Goal: Transaction & Acquisition: Purchase product/service

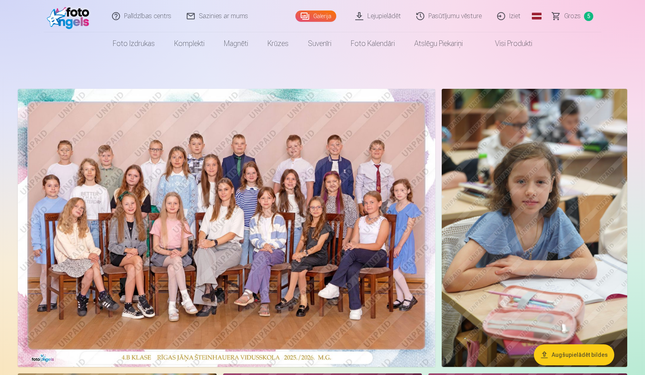
click at [576, 18] on span "Grozs" at bounding box center [572, 16] width 17 height 10
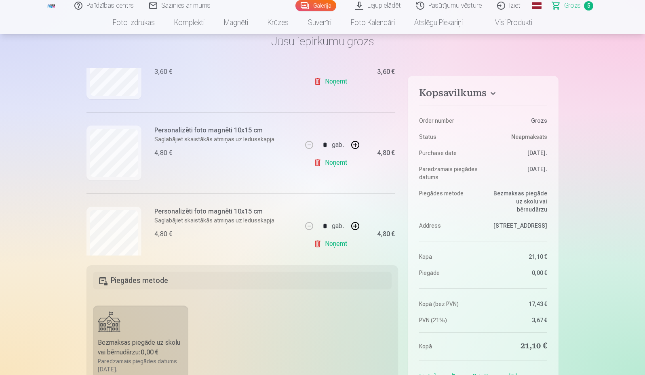
scroll to position [238, 0]
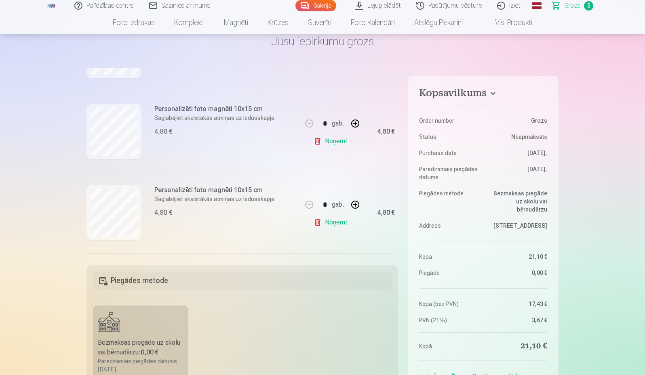
click at [331, 140] on link "Noņemt" at bounding box center [332, 141] width 37 height 16
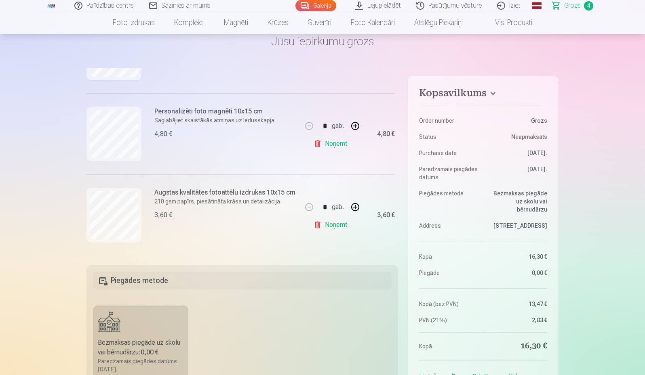
click at [332, 143] on link "Noņemt" at bounding box center [332, 144] width 37 height 16
click at [323, 3] on link "Galerija" at bounding box center [315, 5] width 41 height 11
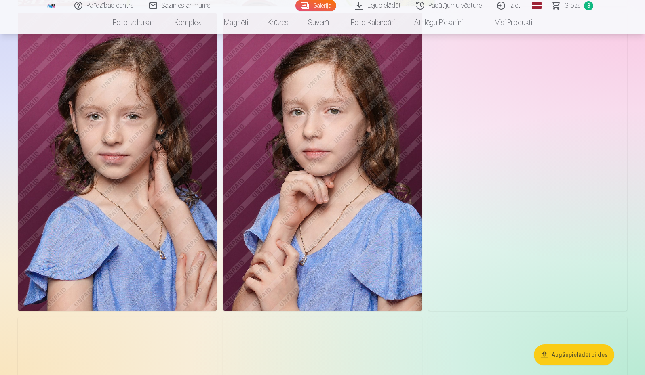
scroll to position [2223, 0]
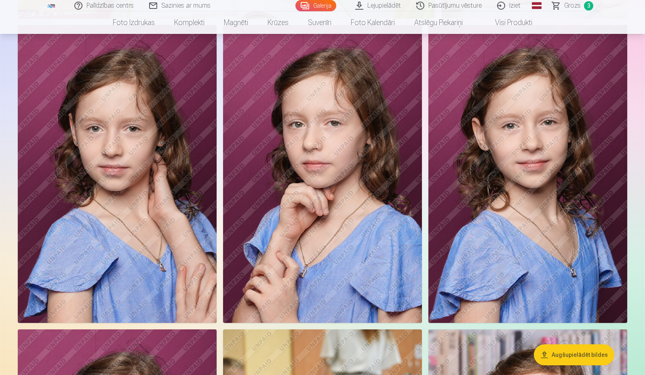
click at [117, 200] on img at bounding box center [117, 174] width 199 height 298
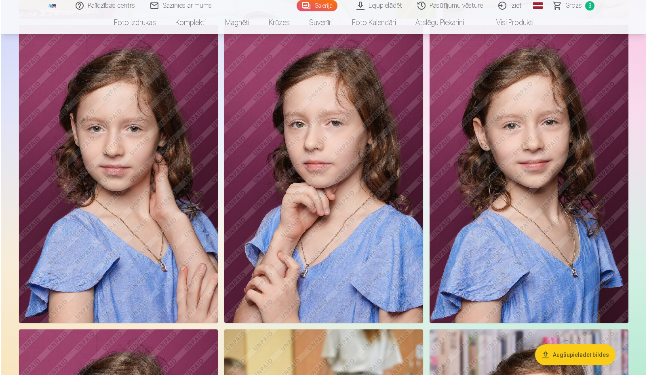
scroll to position [2229, 0]
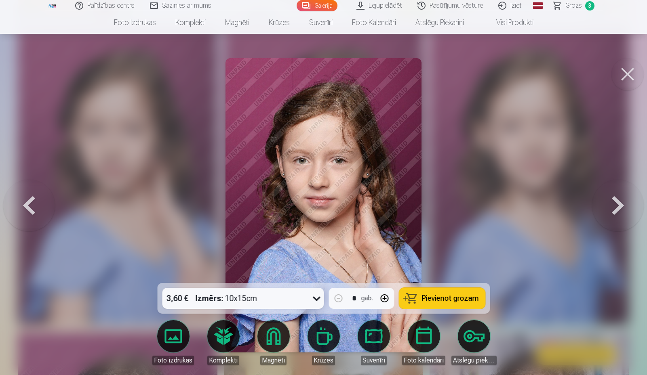
click at [273, 339] on link "Magnēti" at bounding box center [273, 343] width 45 height 45
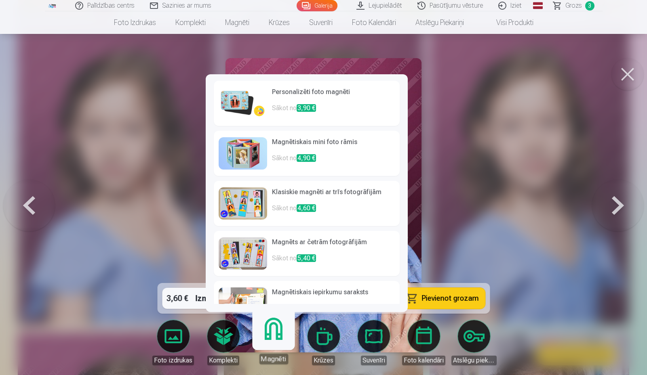
click at [306, 93] on h6 "Personalizēti foto magnēti" at bounding box center [333, 95] width 123 height 16
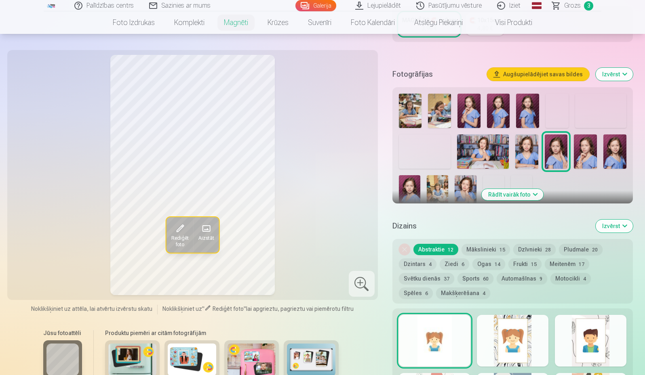
scroll to position [283, 0]
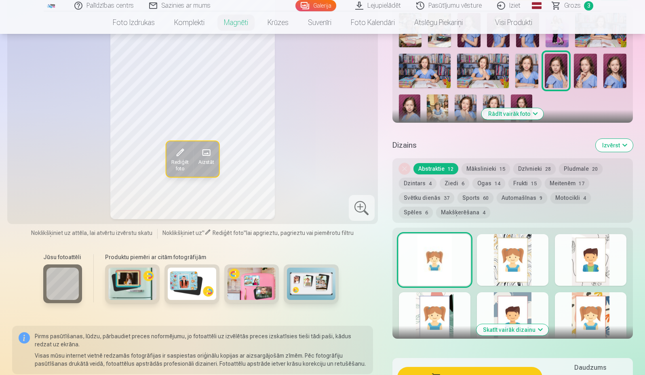
click at [557, 178] on button "Meitenēm 17" at bounding box center [567, 183] width 44 height 11
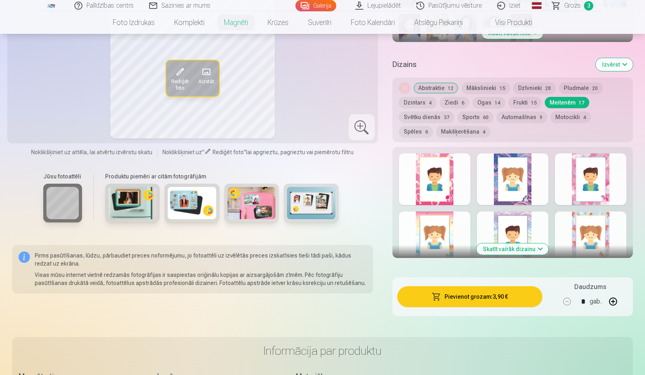
scroll to position [445, 0]
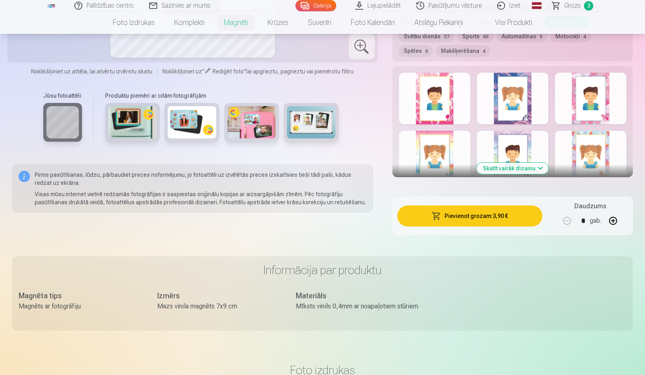
click at [517, 163] on button "Skatīt vairāk dizainu" at bounding box center [513, 168] width 72 height 11
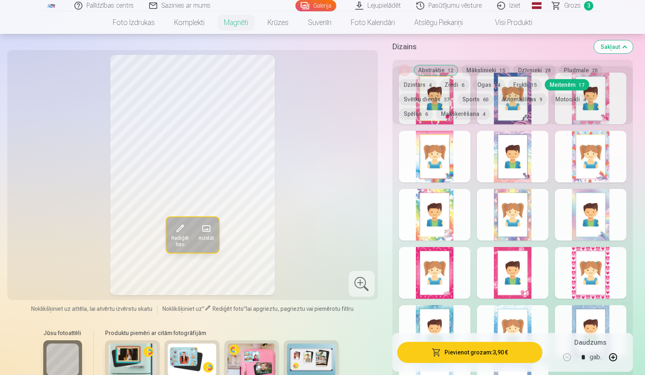
click at [442, 312] on div at bounding box center [435, 332] width 72 height 52
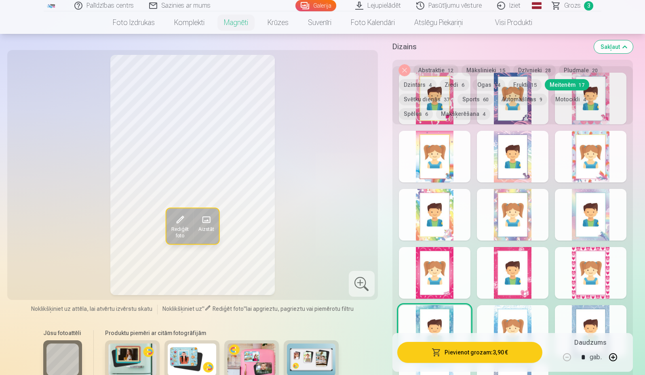
click at [496, 306] on div at bounding box center [513, 332] width 72 height 52
click at [591, 316] on div at bounding box center [591, 332] width 72 height 52
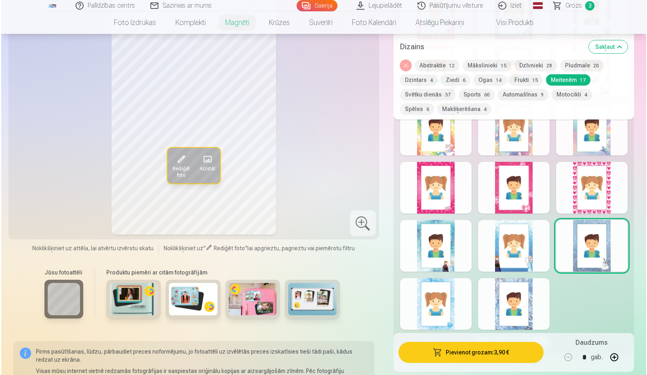
scroll to position [525, 0]
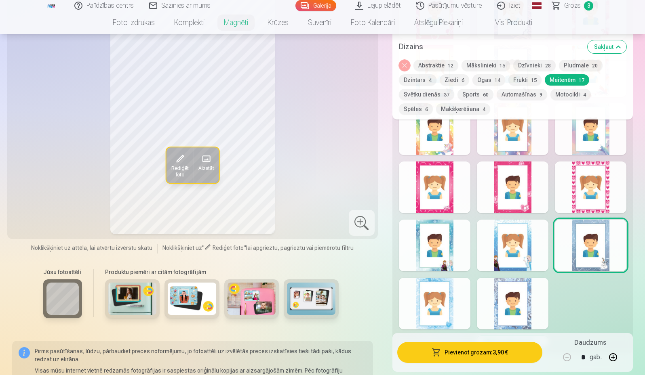
click at [429, 300] on div at bounding box center [435, 304] width 72 height 52
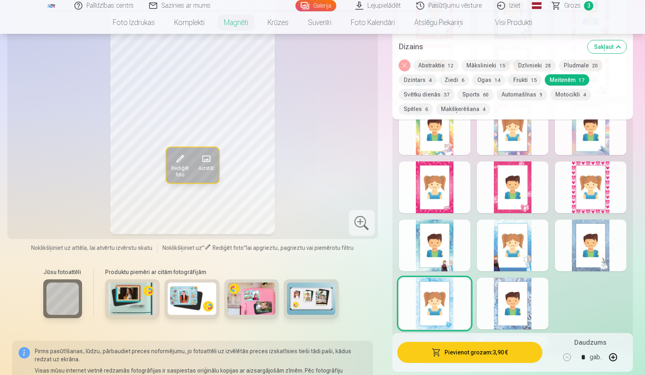
click at [491, 356] on button "Pievienot grozam : 3,90 €" at bounding box center [469, 352] width 145 height 21
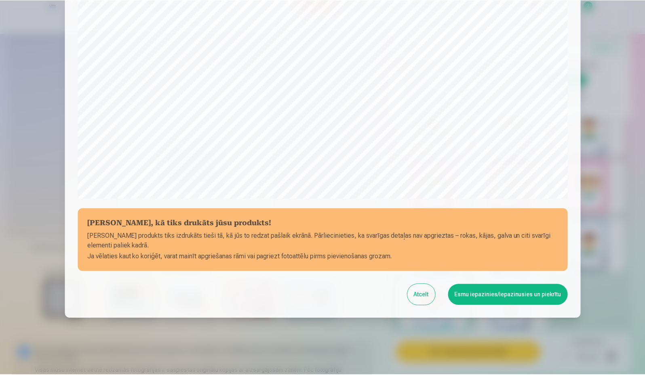
scroll to position [207, 0]
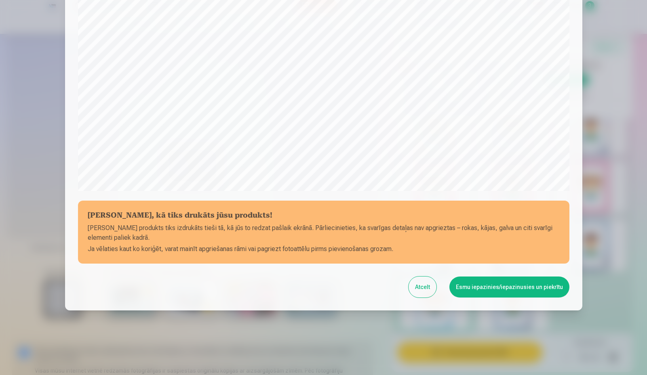
click at [500, 283] on button "Esmu iepazinies/iepazinusies un piekrītu" at bounding box center [509, 287] width 120 height 21
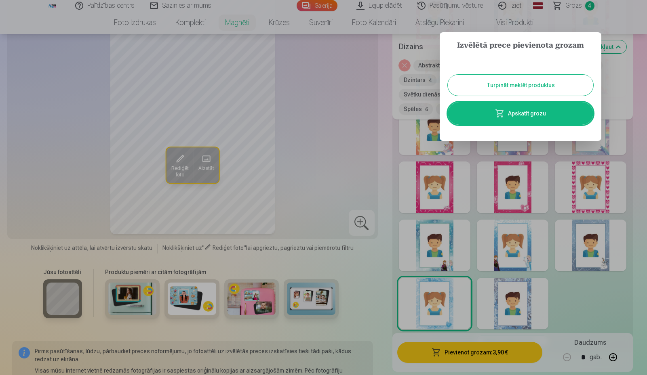
click at [527, 86] on button "Turpināt meklēt produktus" at bounding box center [521, 85] width 146 height 21
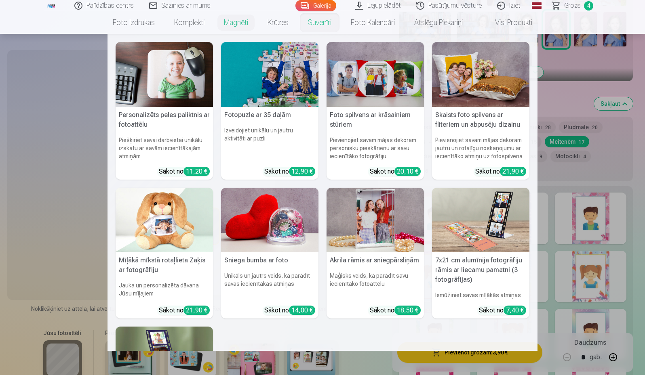
scroll to position [323, 0]
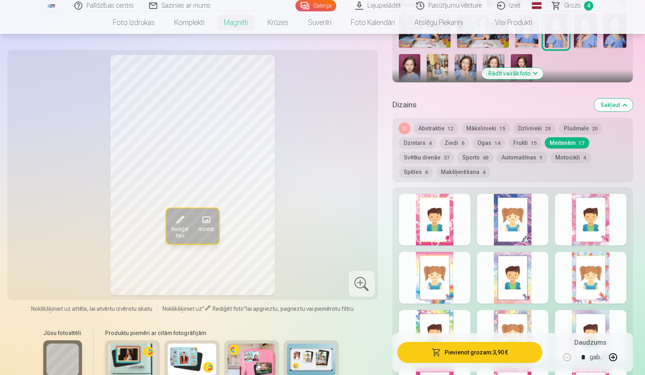
click at [318, 4] on link "Galerija" at bounding box center [315, 5] width 41 height 11
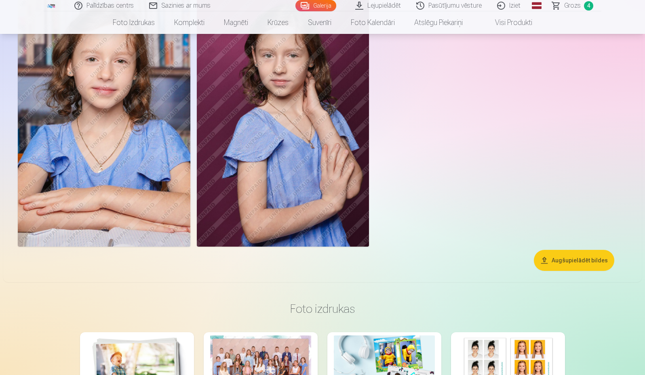
scroll to position [2789, 0]
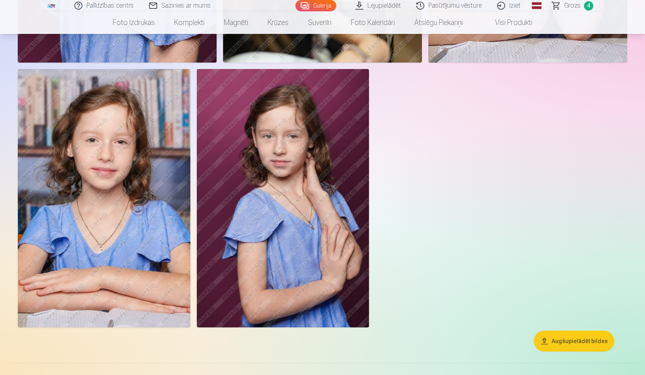
click at [89, 162] on img at bounding box center [104, 198] width 173 height 259
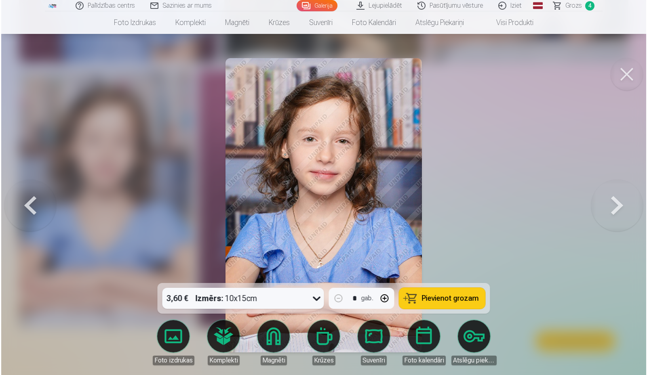
scroll to position [2797, 0]
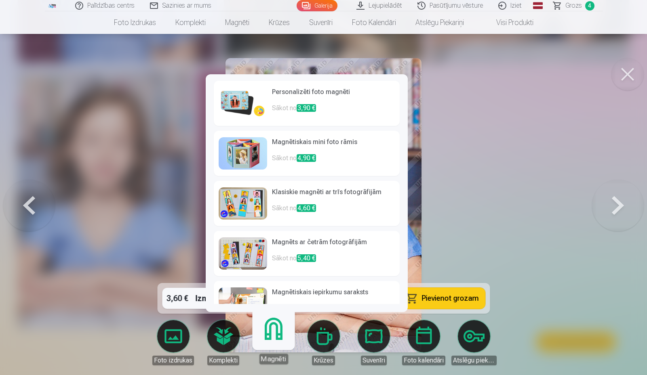
click at [286, 95] on h6 "Personalizēti foto magnēti" at bounding box center [333, 95] width 123 height 16
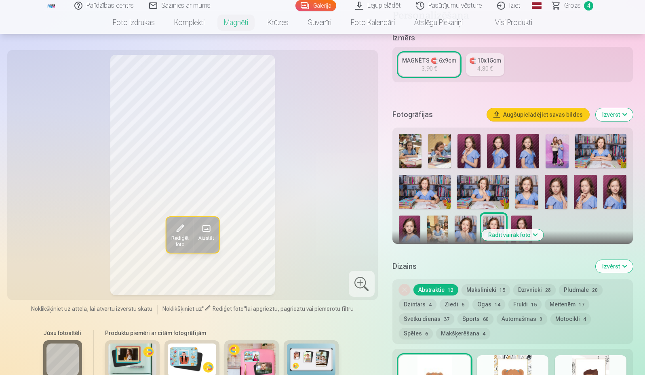
scroll to position [283, 0]
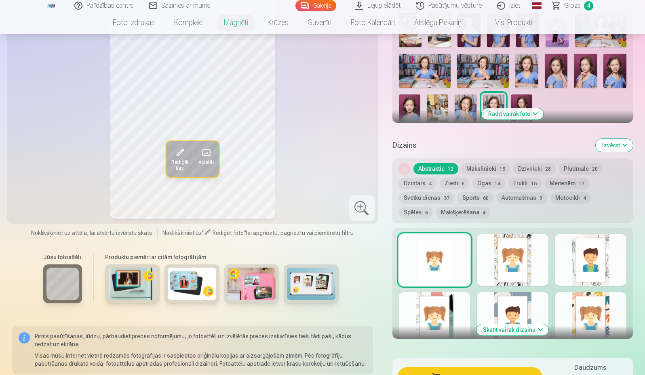
click at [448, 178] on button "Ziedi 6" at bounding box center [455, 183] width 30 height 11
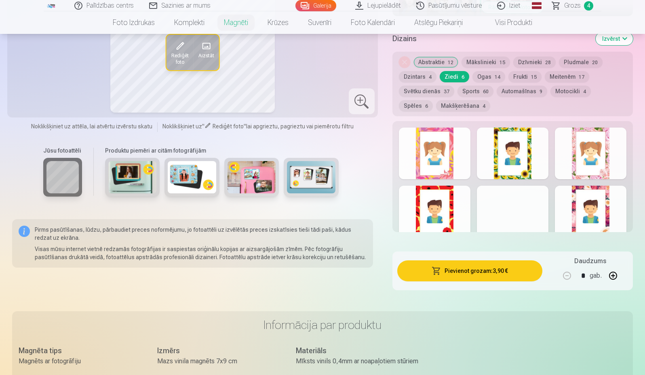
scroll to position [404, 0]
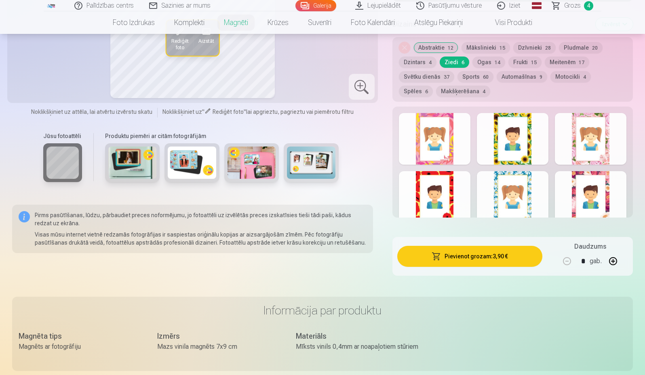
click at [606, 122] on div at bounding box center [591, 139] width 72 height 52
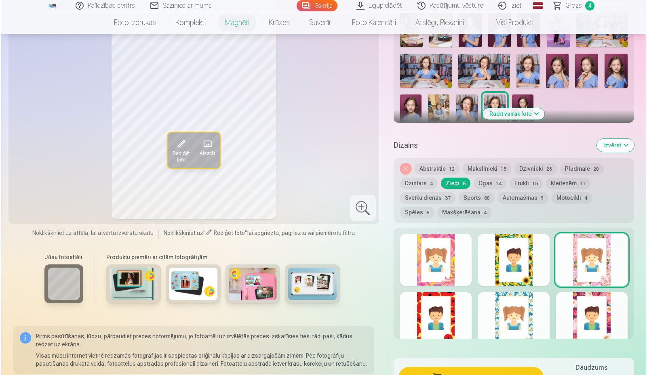
scroll to position [364, 0]
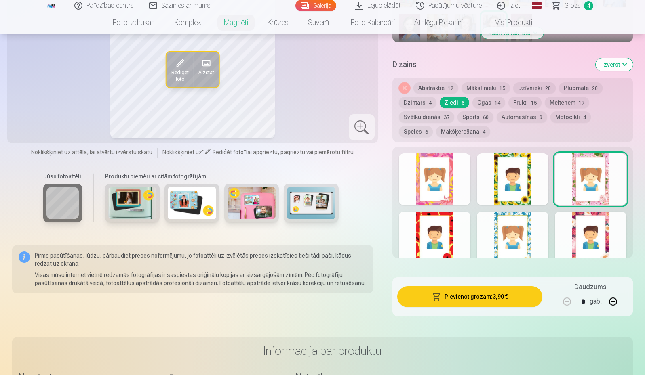
click at [469, 289] on button "Pievienot grozam : 3,90 €" at bounding box center [469, 297] width 145 height 21
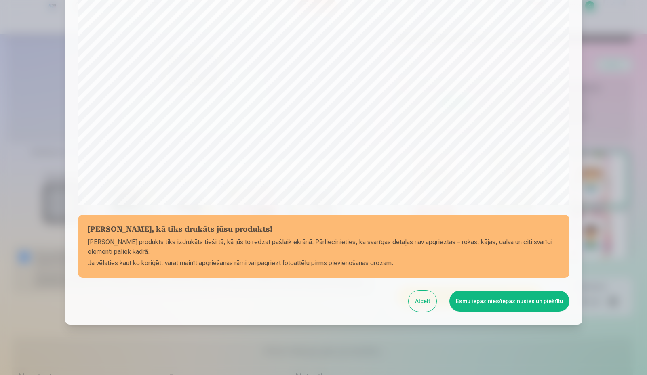
scroll to position [207, 0]
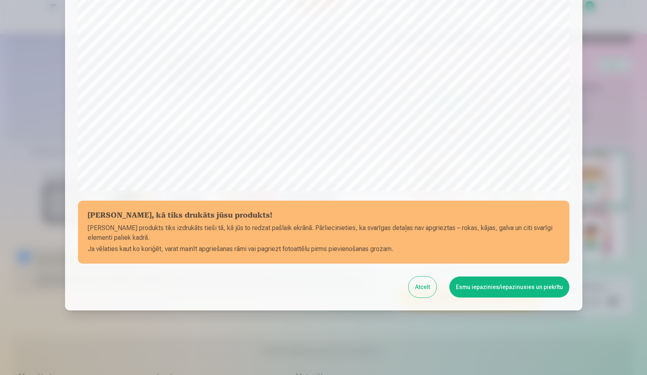
click at [500, 288] on button "Esmu iepazinies/iepazinusies un piekrītu" at bounding box center [509, 287] width 120 height 21
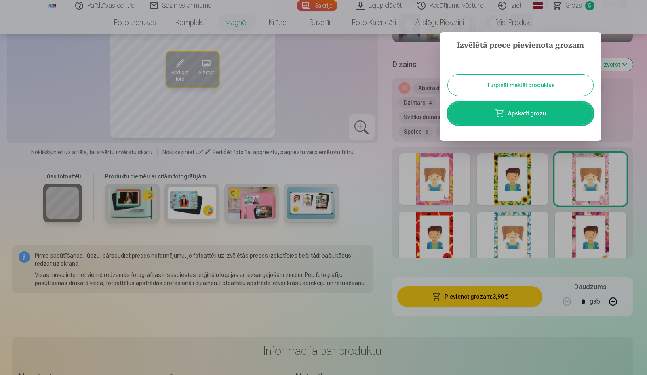
click at [504, 110] on span at bounding box center [500, 114] width 10 height 10
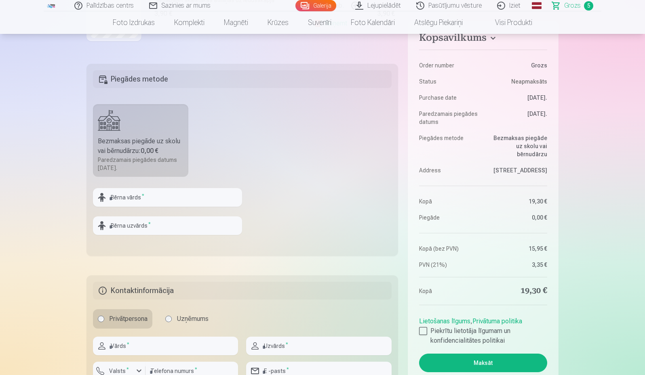
scroll to position [243, 0]
click at [423, 331] on div at bounding box center [423, 331] width 8 height 8
click at [148, 199] on input "text" at bounding box center [167, 197] width 149 height 19
type input "******"
click at [168, 226] on input "text" at bounding box center [167, 225] width 149 height 19
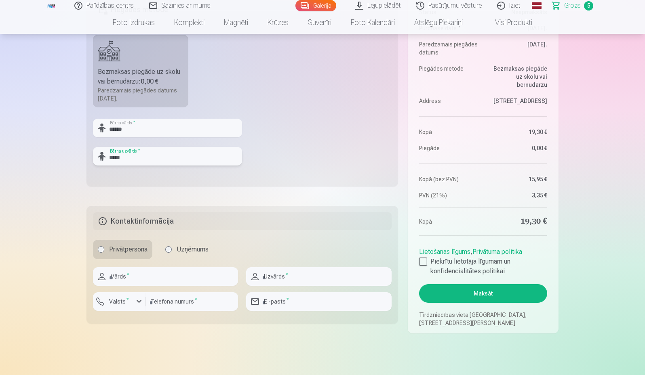
scroll to position [323, 0]
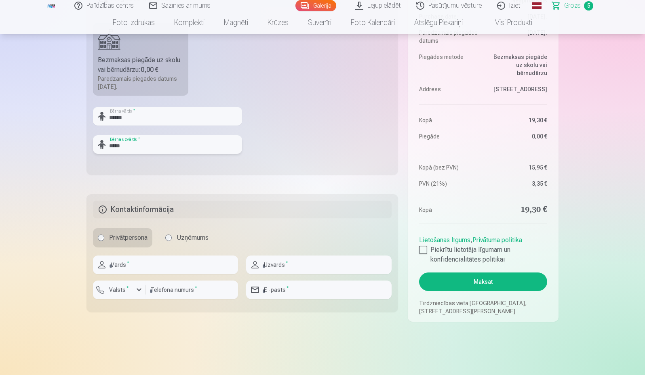
type input "*****"
click at [160, 264] on input "text" at bounding box center [165, 265] width 145 height 19
type input "*****"
click at [303, 264] on input "text" at bounding box center [318, 265] width 145 height 19
type input "*****"
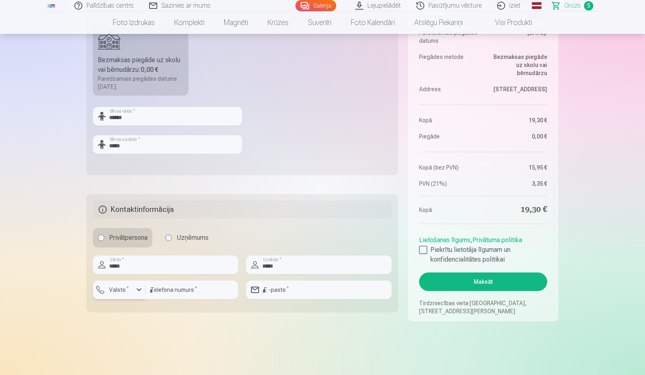
click at [112, 293] on label "Valsts *" at bounding box center [119, 290] width 26 height 8
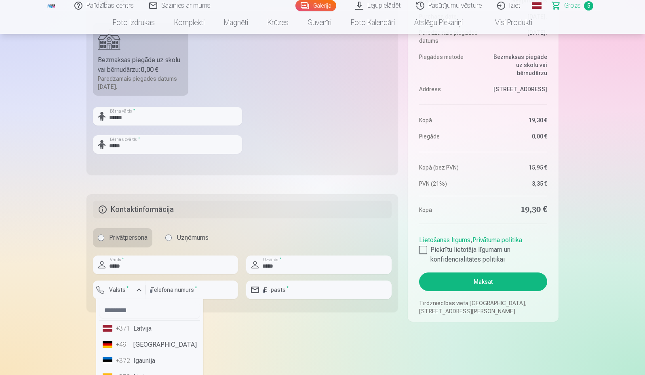
click at [124, 329] on div "+371" at bounding box center [124, 329] width 16 height 10
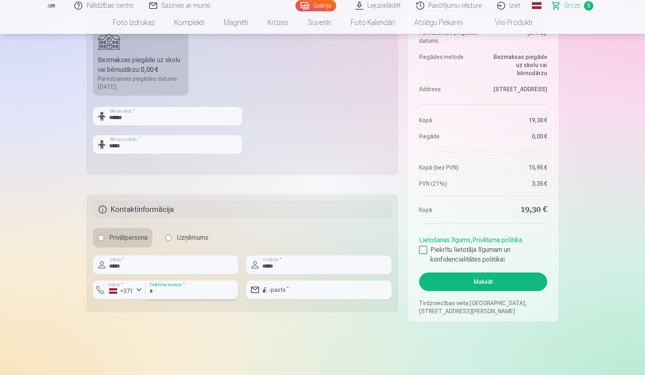
click at [195, 288] on input "number" at bounding box center [192, 290] width 93 height 19
type input "********"
click at [291, 285] on input "email" at bounding box center [318, 290] width 145 height 19
type input "**********"
click at [499, 280] on button "Maksāt" at bounding box center [483, 282] width 128 height 19
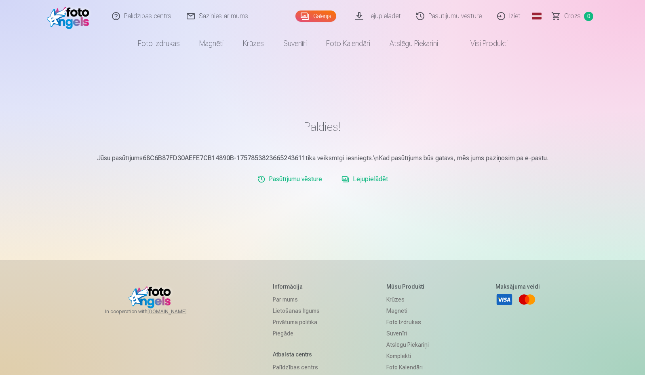
click at [514, 17] on link "Iziet" at bounding box center [509, 16] width 39 height 32
